Goal: Information Seeking & Learning: Learn about a topic

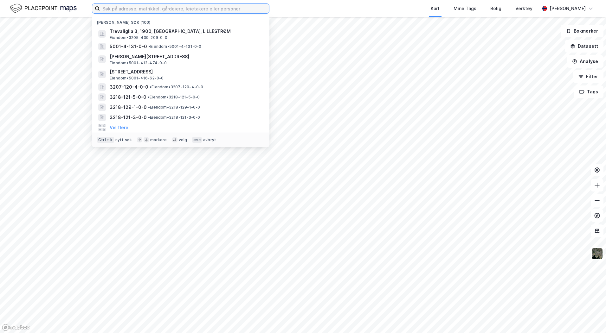
click at [130, 8] on input at bounding box center [184, 9] width 169 height 10
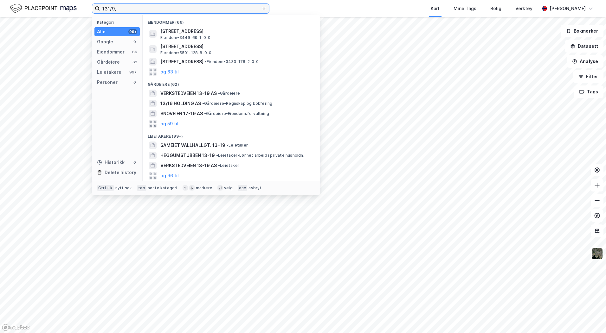
click at [130, 10] on input "131/9," at bounding box center [181, 9] width 162 height 10
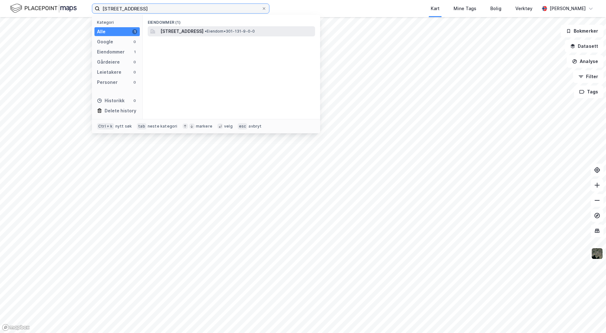
type input "[STREET_ADDRESS]"
click at [174, 30] on span "[STREET_ADDRESS]" at bounding box center [181, 32] width 43 height 8
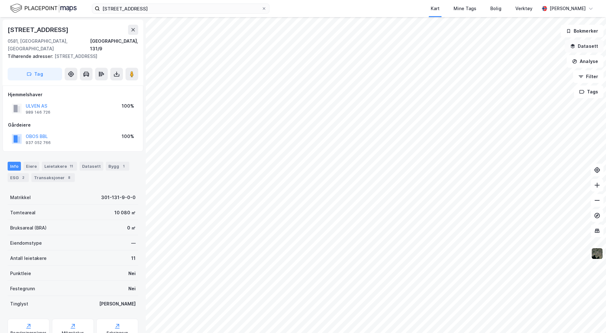
click at [578, 47] on button "Datasett" at bounding box center [584, 46] width 39 height 13
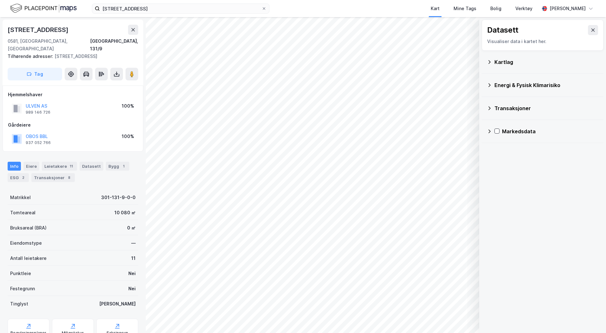
click at [502, 63] on div "Kartlag" at bounding box center [546, 62] width 104 height 8
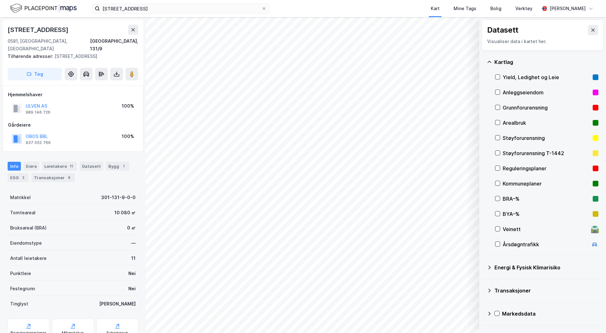
click at [502, 166] on div "Reguleringsplaner" at bounding box center [546, 168] width 103 height 15
click at [498, 184] on icon at bounding box center [497, 183] width 4 height 4
click at [496, 162] on div "Reguleringsplaner" at bounding box center [546, 168] width 103 height 15
click at [496, 167] on icon at bounding box center [497, 168] width 4 height 4
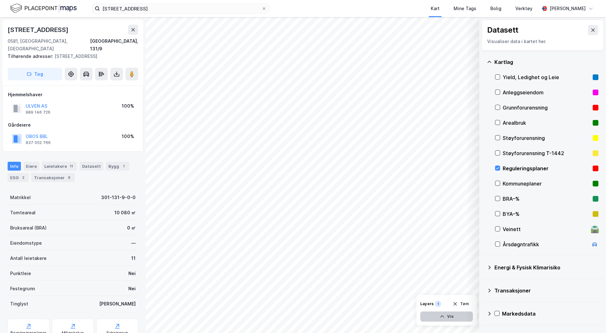
click at [434, 316] on button "Vis" at bounding box center [446, 317] width 53 height 10
click at [439, 304] on button at bounding box center [443, 303] width 10 height 10
click at [441, 303] on button at bounding box center [443, 303] width 10 height 10
click at [432, 319] on button "Lukk" at bounding box center [428, 317] width 87 height 10
